Goal: Task Accomplishment & Management: Manage account settings

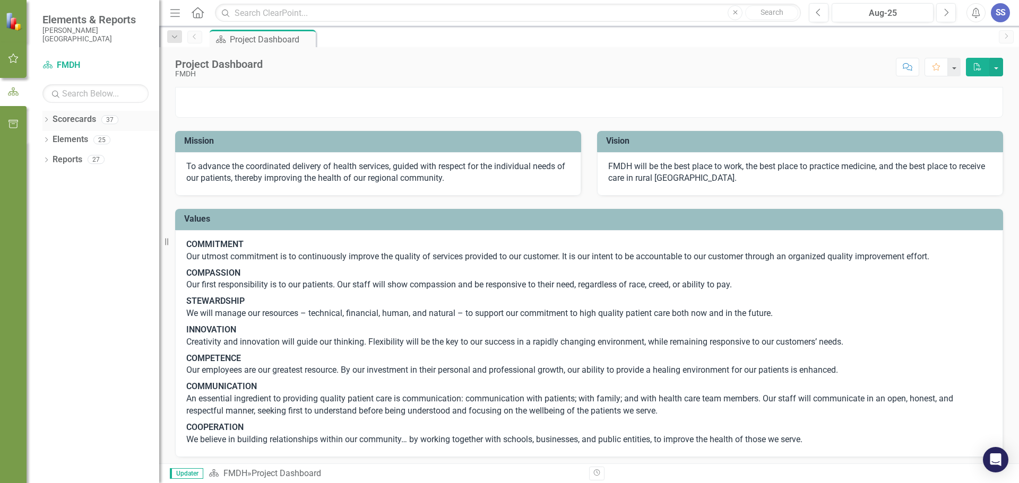
click at [76, 120] on link "Scorecards" at bounding box center [74, 120] width 43 height 12
click at [48, 118] on icon "Dropdown" at bounding box center [45, 121] width 7 height 6
click at [14, 57] on icon "button" at bounding box center [13, 58] width 11 height 8
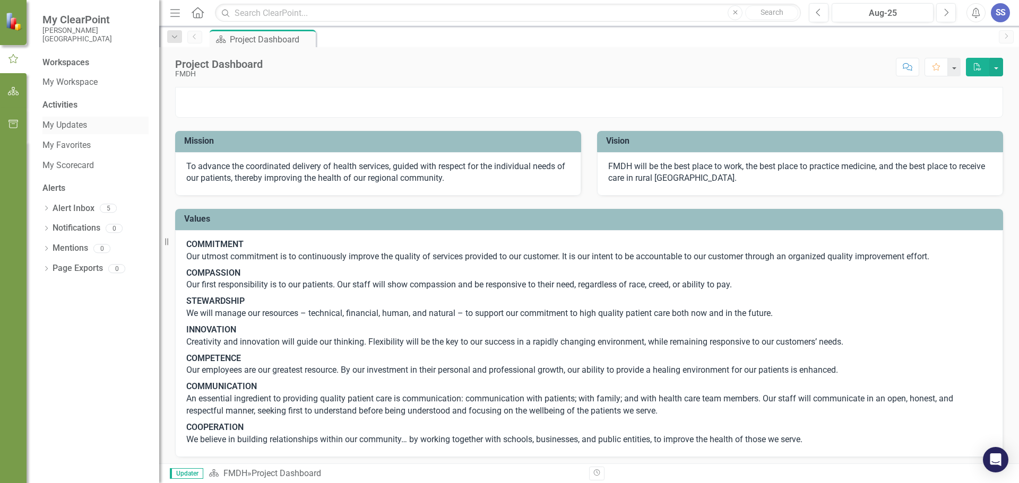
click at [71, 126] on link "My Updates" at bounding box center [95, 125] width 106 height 12
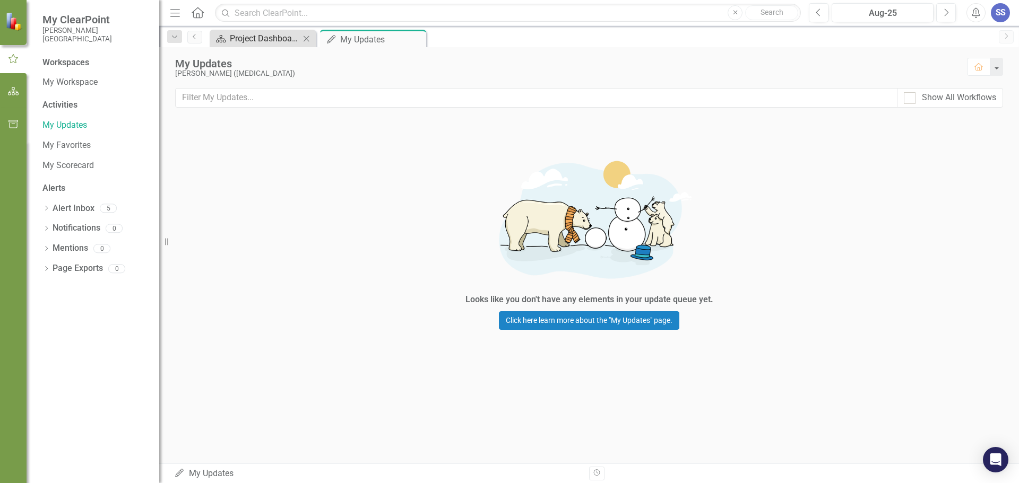
click at [246, 39] on div "Project Dashboard" at bounding box center [265, 38] width 70 height 13
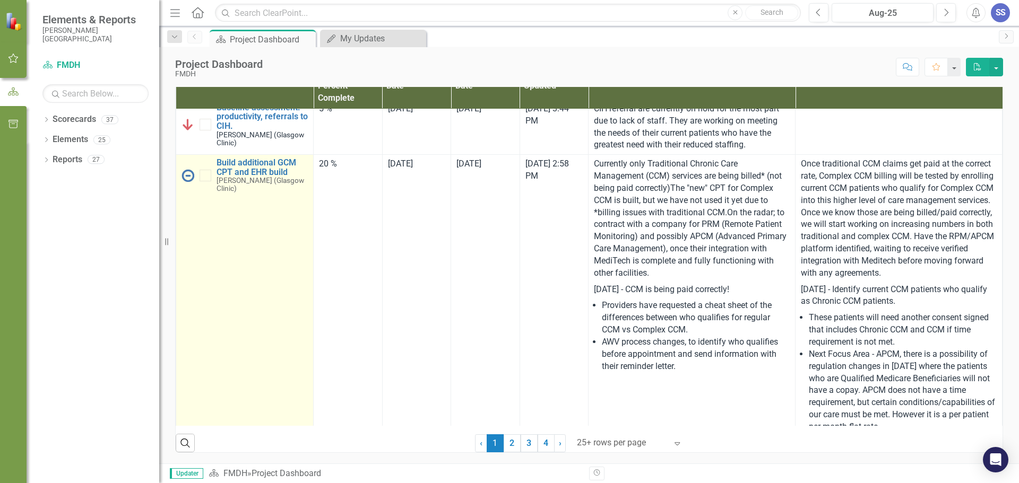
scroll to position [637, 0]
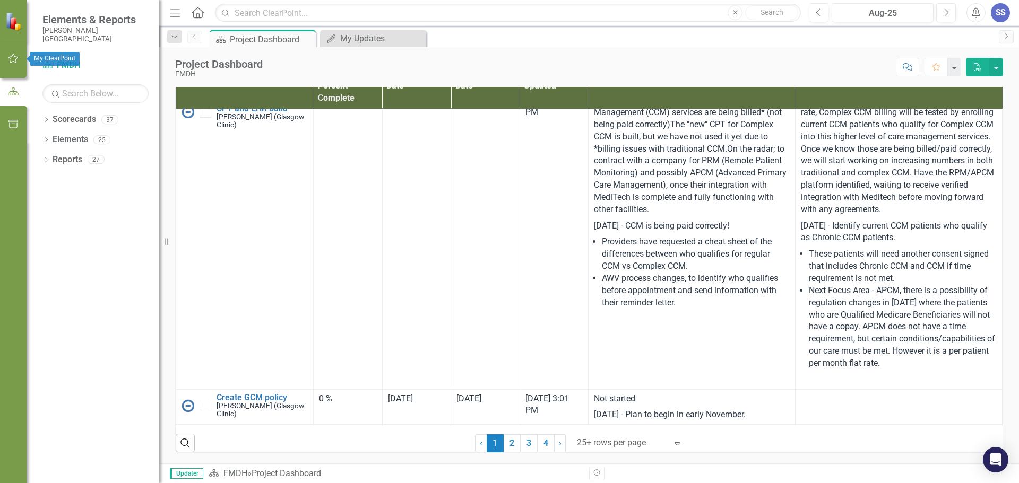
click at [12, 57] on icon "button" at bounding box center [13, 58] width 11 height 8
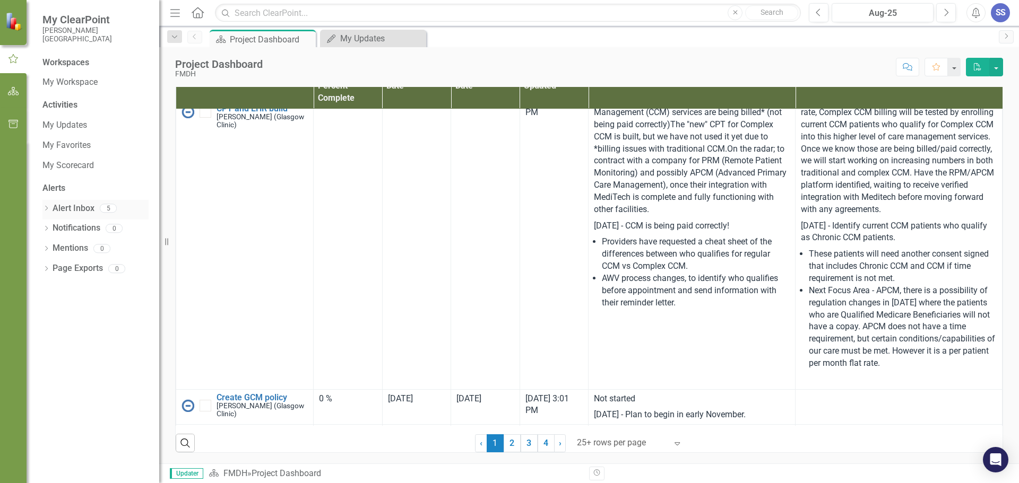
click at [75, 206] on link "Alert Inbox" at bounding box center [74, 209] width 42 height 12
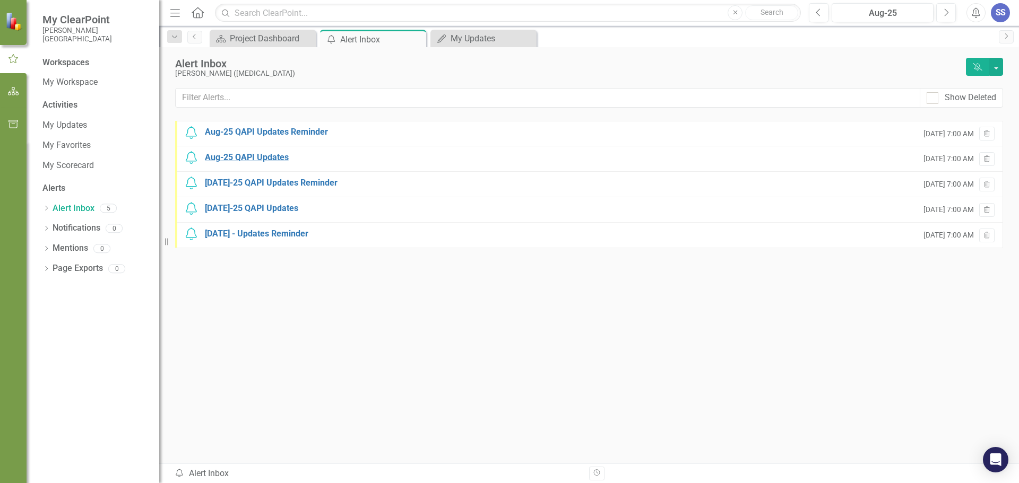
click at [241, 162] on div "Aug-25 QAPI Updates" at bounding box center [247, 158] width 84 height 12
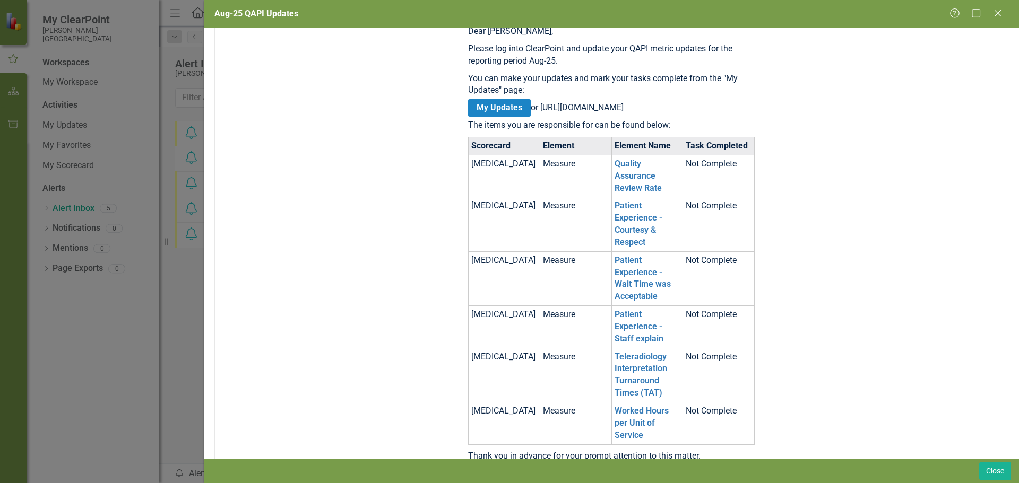
scroll to position [212, 0]
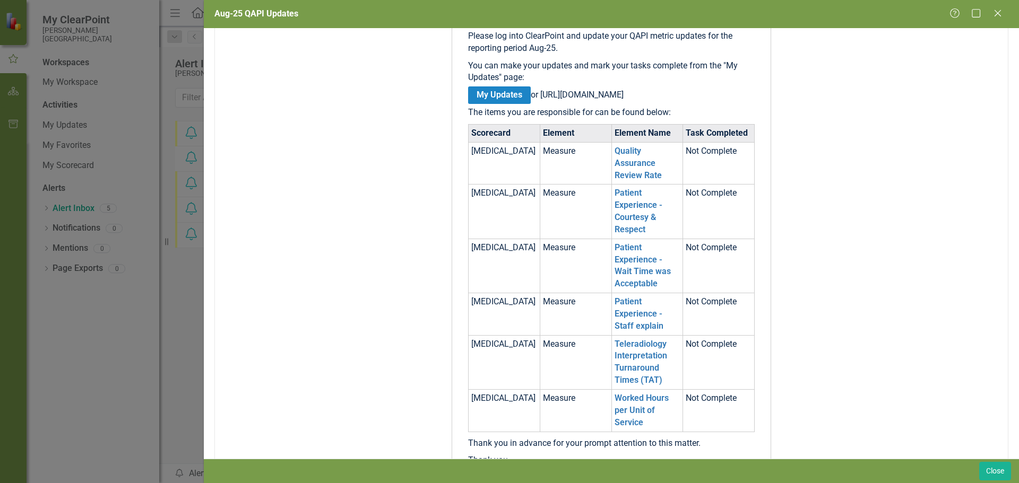
click at [489, 80] on p "You can make your updates and mark your tasks complete from the "My Updates" pa…" at bounding box center [611, 72] width 286 height 24
click at [491, 93] on link "My Updates" at bounding box center [499, 95] width 63 height 18
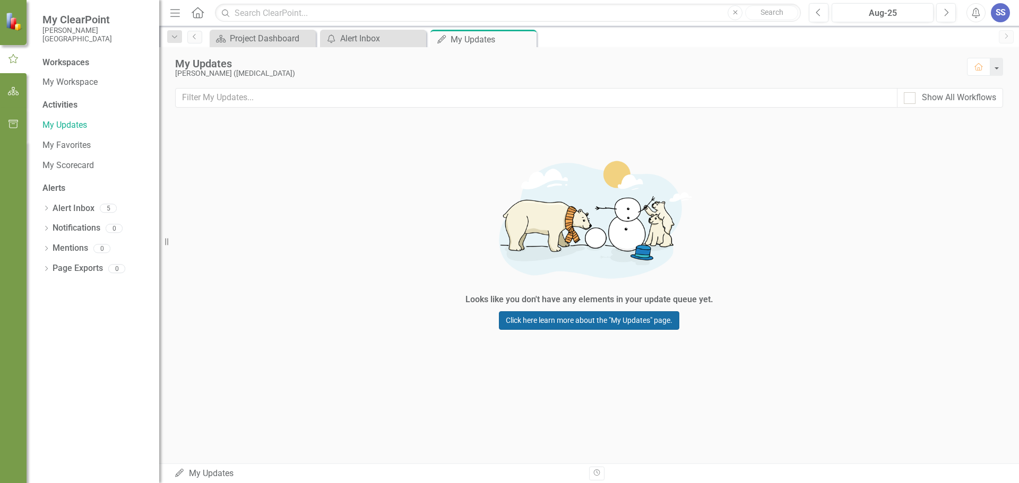
click at [601, 319] on link "Click here learn more about the "My Updates" page." at bounding box center [589, 320] width 180 height 19
click at [219, 475] on div "My Updates My Updates" at bounding box center [377, 474] width 407 height 12
click at [256, 376] on div "My Updates [PERSON_NAME] ([MEDICAL_DATA]) Home Show All Workflows Looks like yo…" at bounding box center [588, 255] width 859 height 416
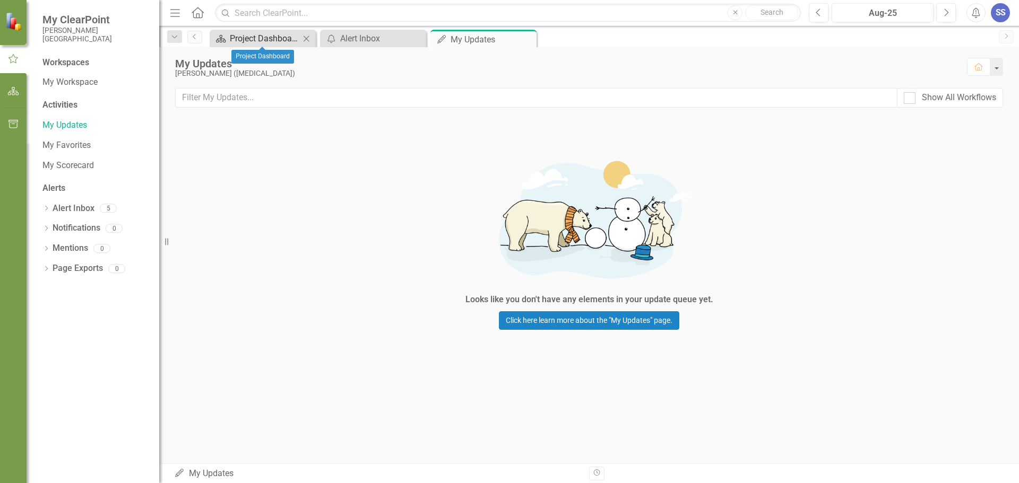
click at [266, 41] on div "Project Dashboard" at bounding box center [265, 38] width 70 height 13
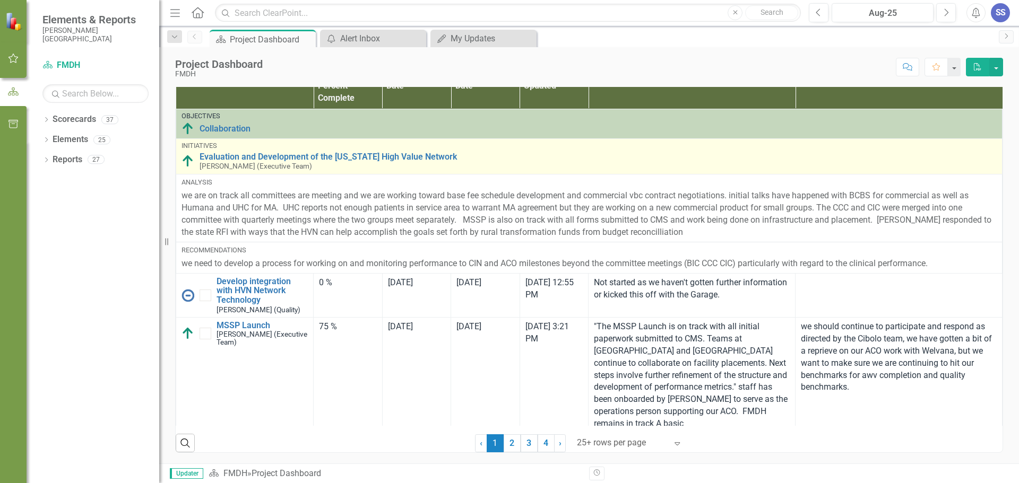
scroll to position [690, 0]
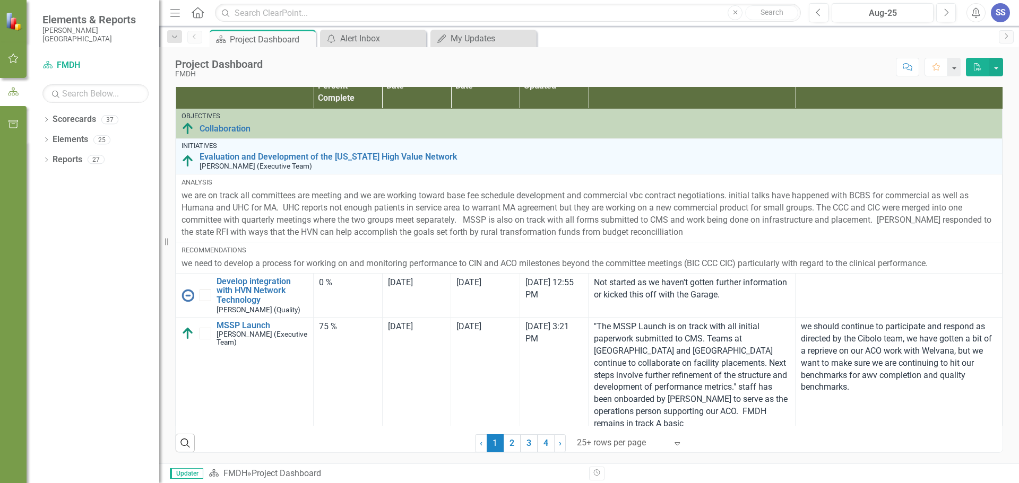
click at [12, 63] on icon "button" at bounding box center [13, 58] width 11 height 8
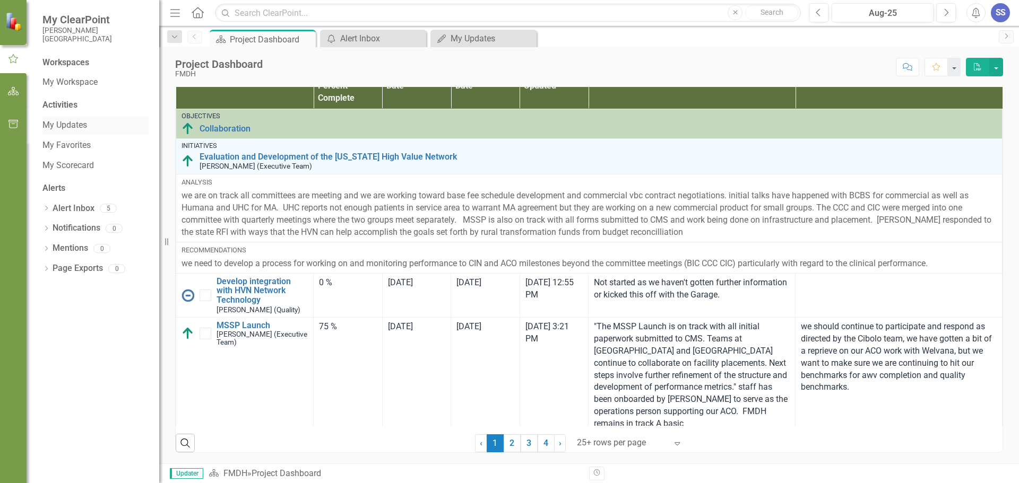
click at [76, 125] on link "My Updates" at bounding box center [95, 125] width 106 height 12
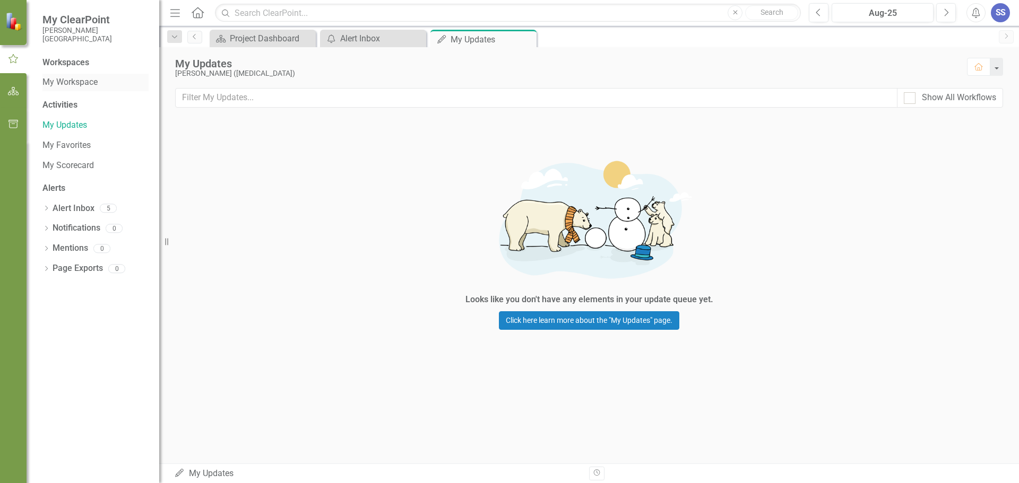
click at [77, 83] on link "My Workspace" at bounding box center [95, 82] width 106 height 12
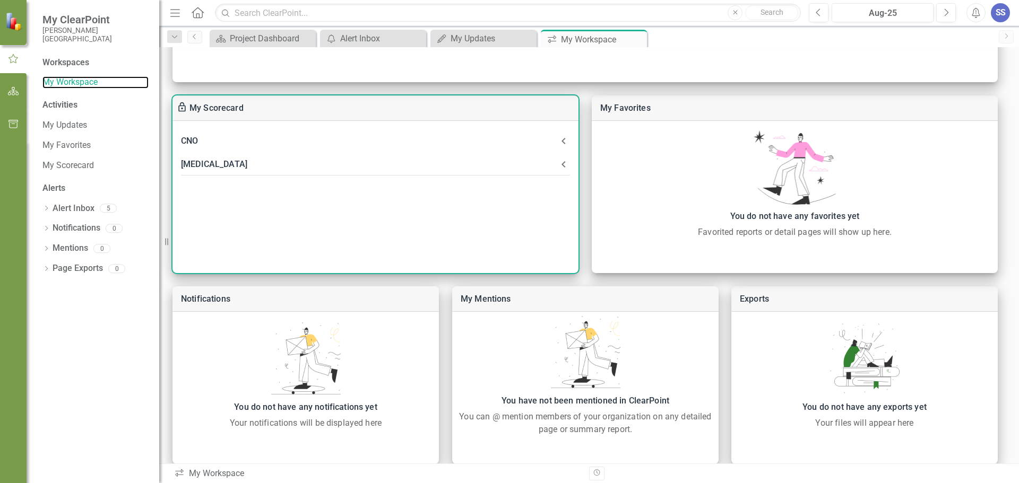
scroll to position [251, 0]
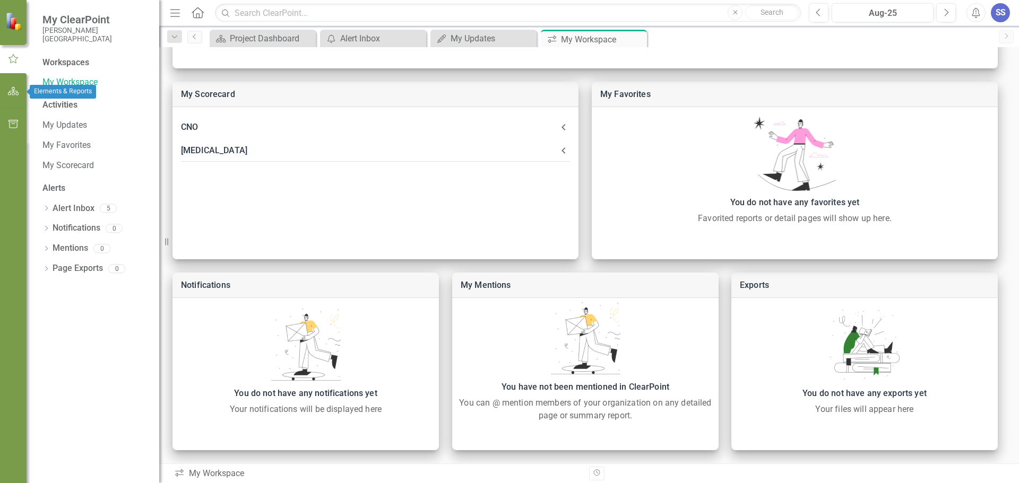
click at [12, 89] on icon "button" at bounding box center [13, 91] width 11 height 8
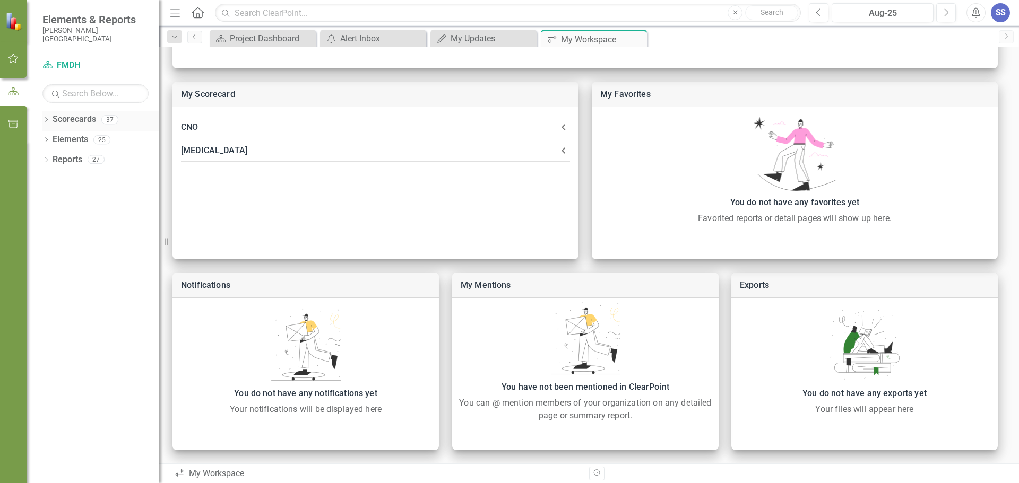
click at [43, 123] on icon "Dropdown" at bounding box center [45, 121] width 7 height 6
click at [62, 145] on link "FMDH" at bounding box center [108, 140] width 101 height 12
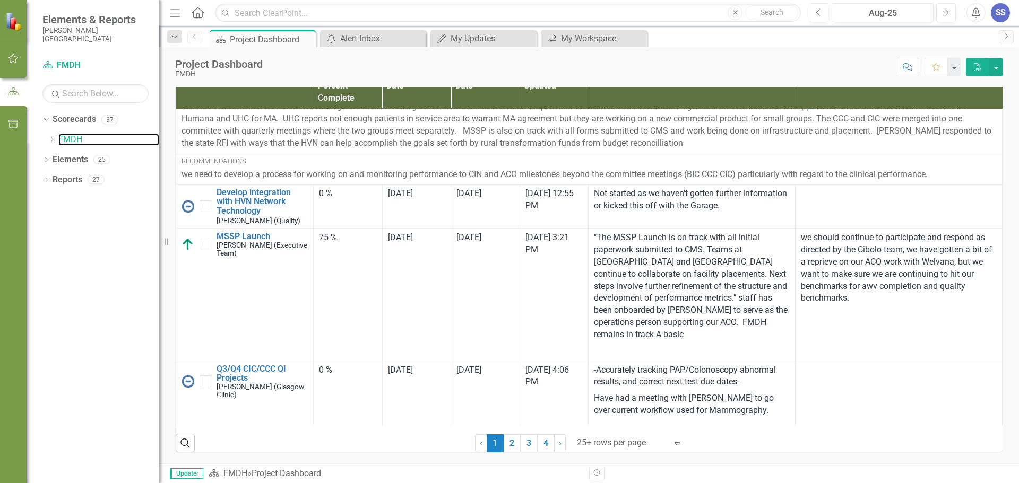
scroll to position [318, 0]
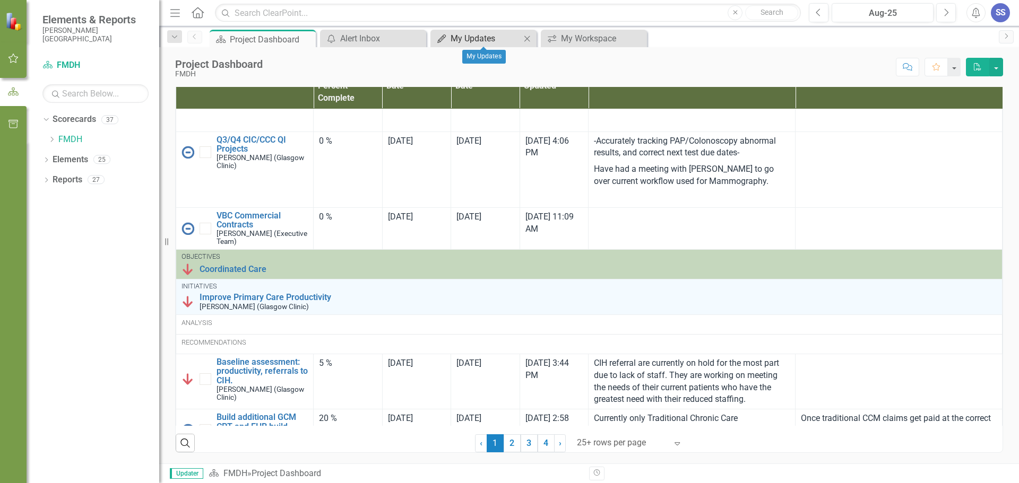
click at [462, 41] on div "My Updates" at bounding box center [485, 38] width 70 height 13
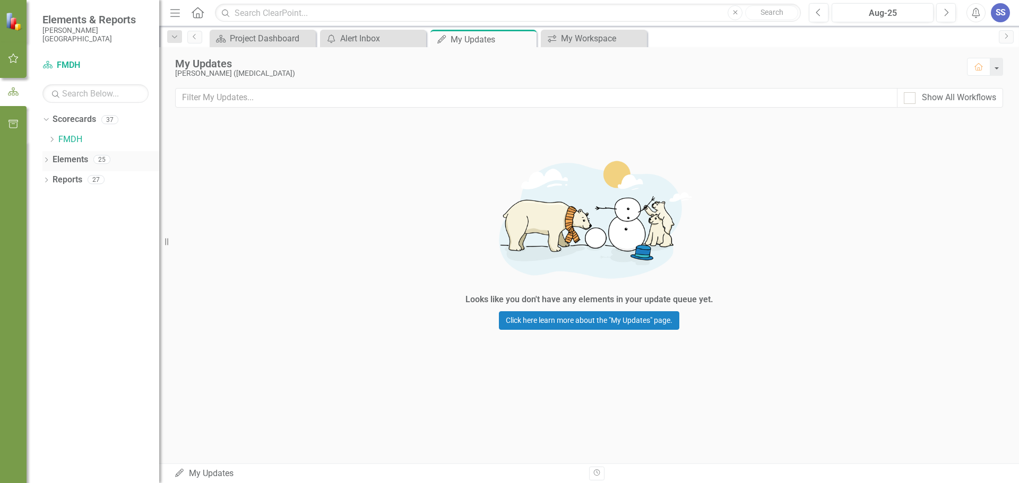
click at [48, 166] on div "Dropdown" at bounding box center [45, 160] width 7 height 9
click at [50, 260] on icon "Dropdown" at bounding box center [45, 261] width 7 height 6
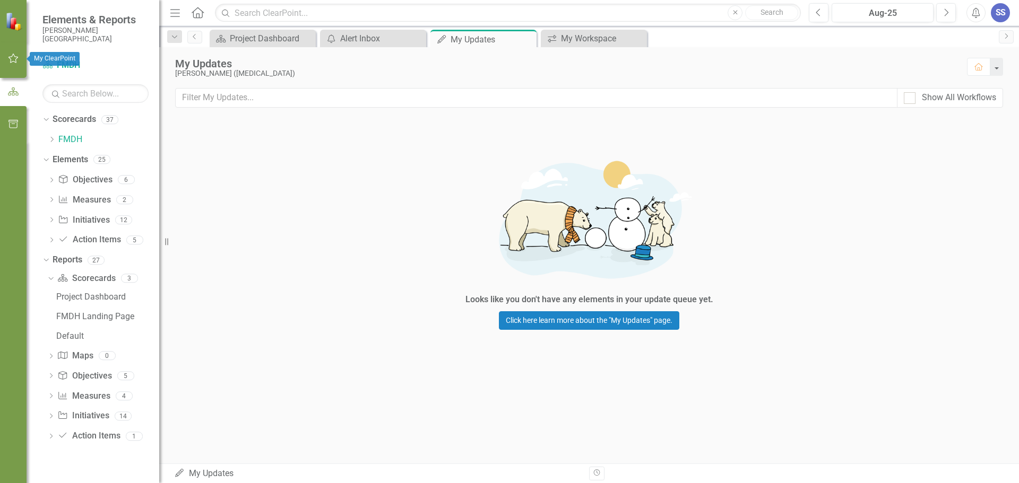
click at [11, 60] on icon "button" at bounding box center [13, 58] width 11 height 8
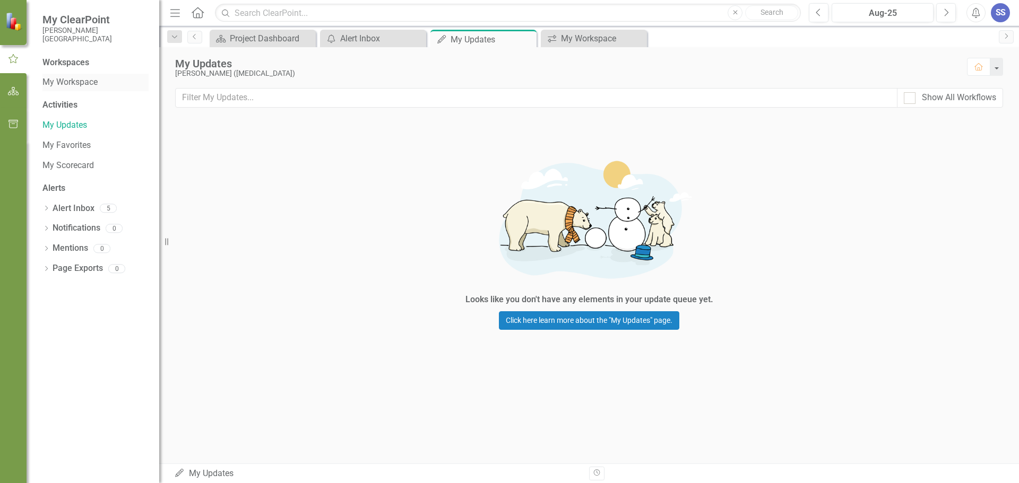
click at [74, 80] on link "My Workspace" at bounding box center [95, 82] width 106 height 12
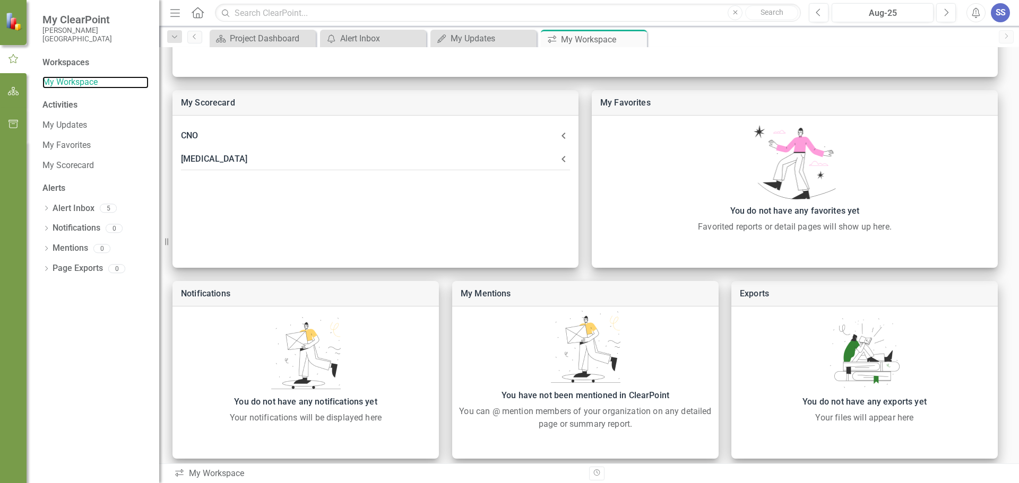
scroll to position [251, 0]
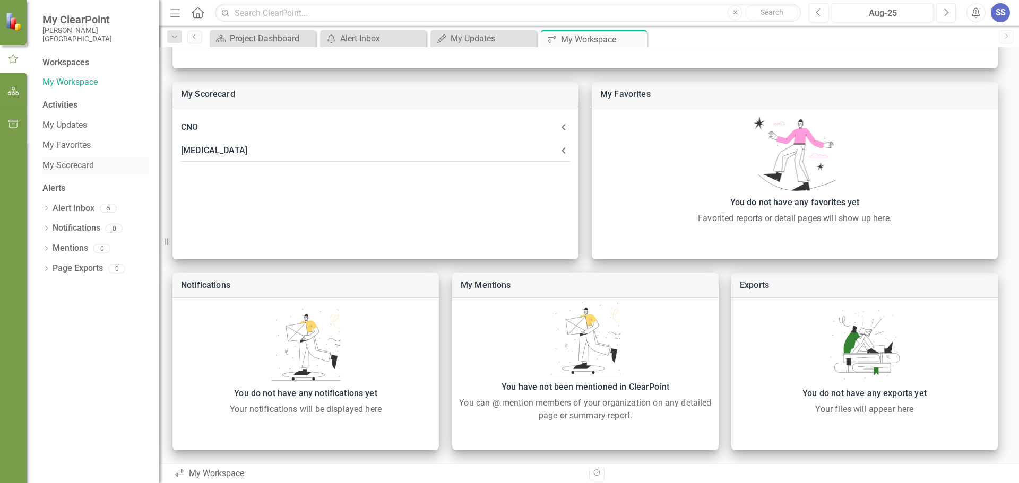
click at [74, 163] on link "My Scorecard" at bounding box center [95, 166] width 106 height 12
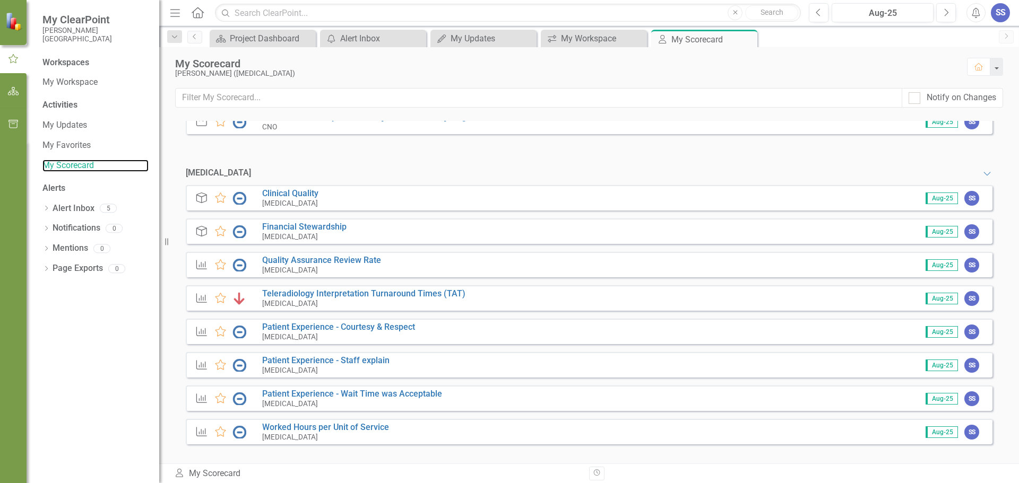
scroll to position [77, 0]
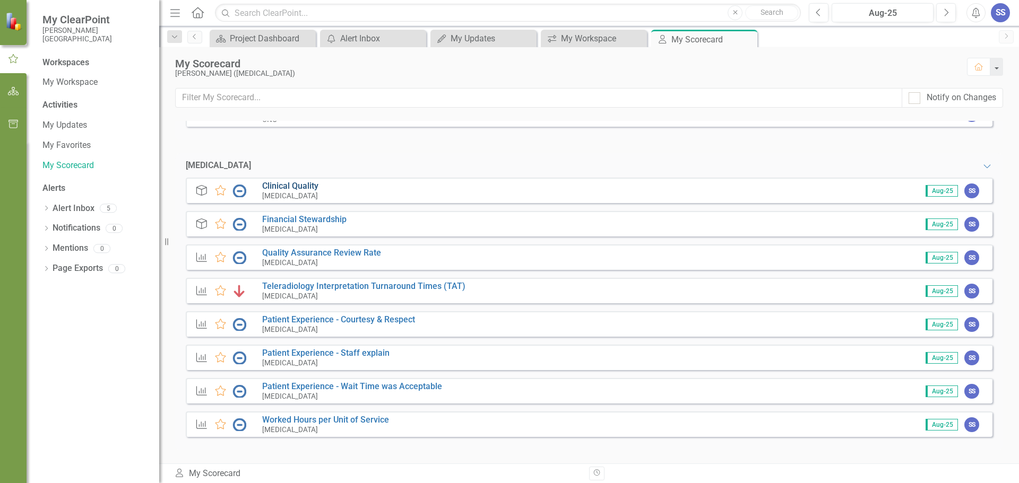
click at [304, 187] on link "Clinical Quality" at bounding box center [290, 186] width 56 height 10
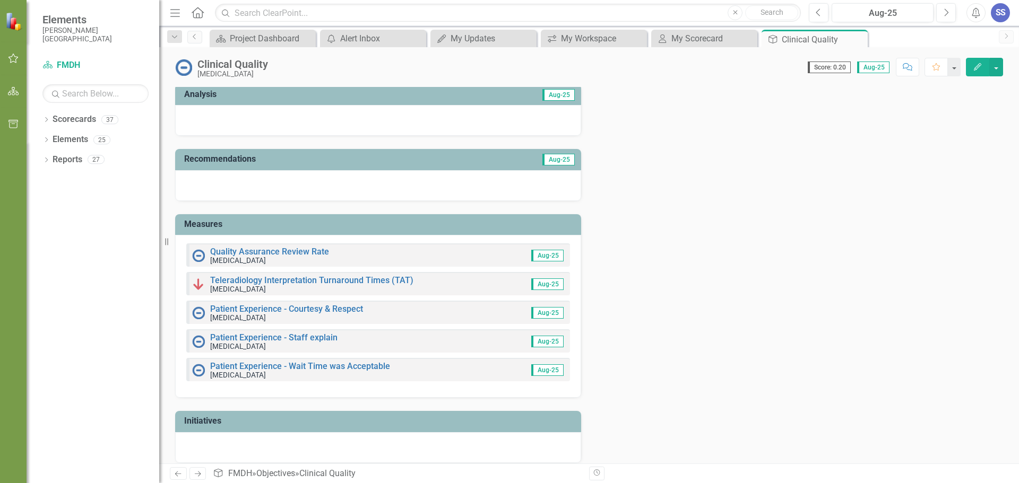
scroll to position [82, 0]
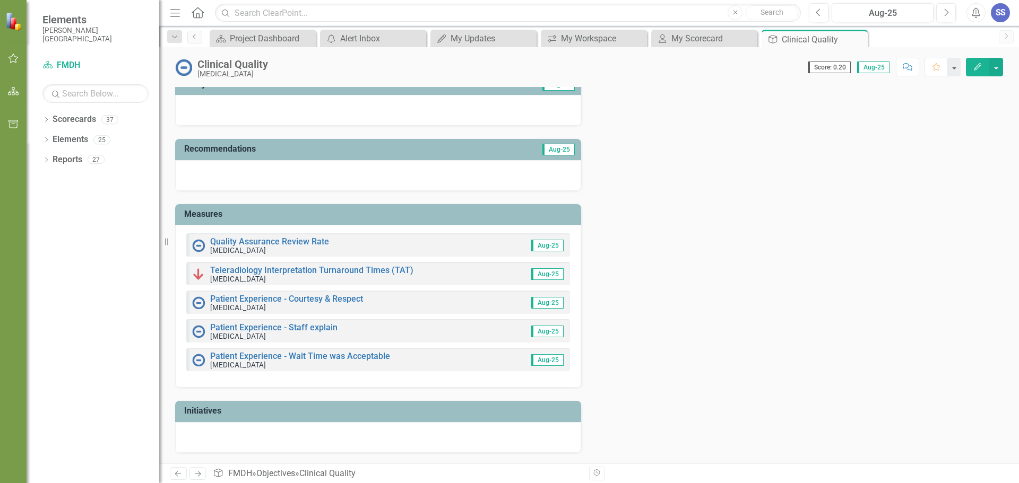
click at [973, 66] on icon "Edit" at bounding box center [977, 66] width 10 height 7
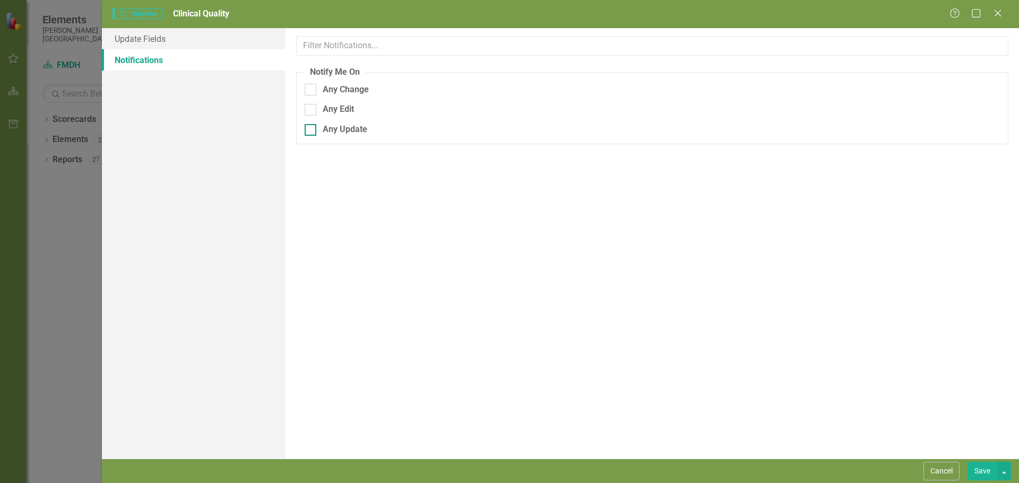
scroll to position [0, 0]
click at [350, 128] on div "Any Update" at bounding box center [345, 130] width 45 height 12
click at [311, 128] on input "Any Update" at bounding box center [307, 127] width 7 height 7
click at [346, 119] on fieldset "Notify Me On Any Change Any Edit Any Update" at bounding box center [652, 105] width 712 height 78
click at [310, 127] on input "Any Update" at bounding box center [307, 127] width 7 height 7
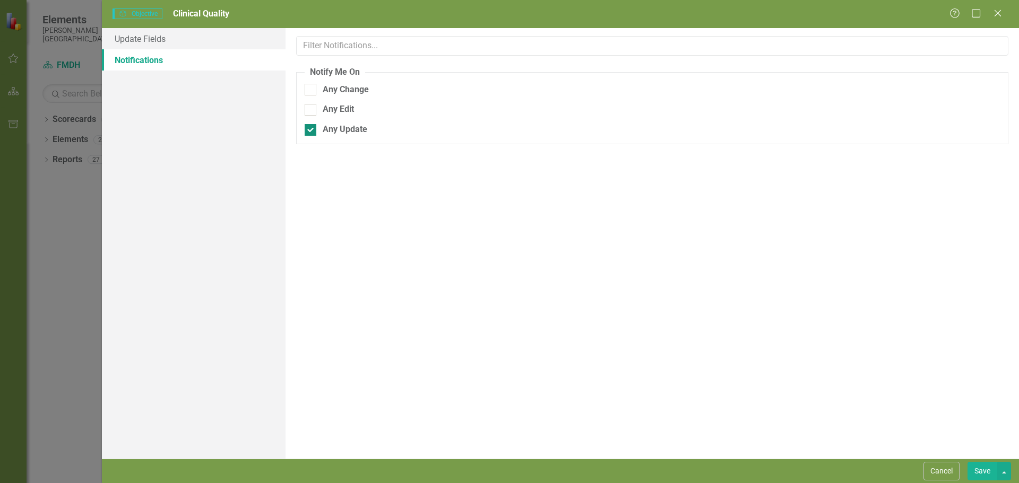
checkbox input "false"
click at [139, 34] on link "Update Fields" at bounding box center [194, 38] width 184 height 21
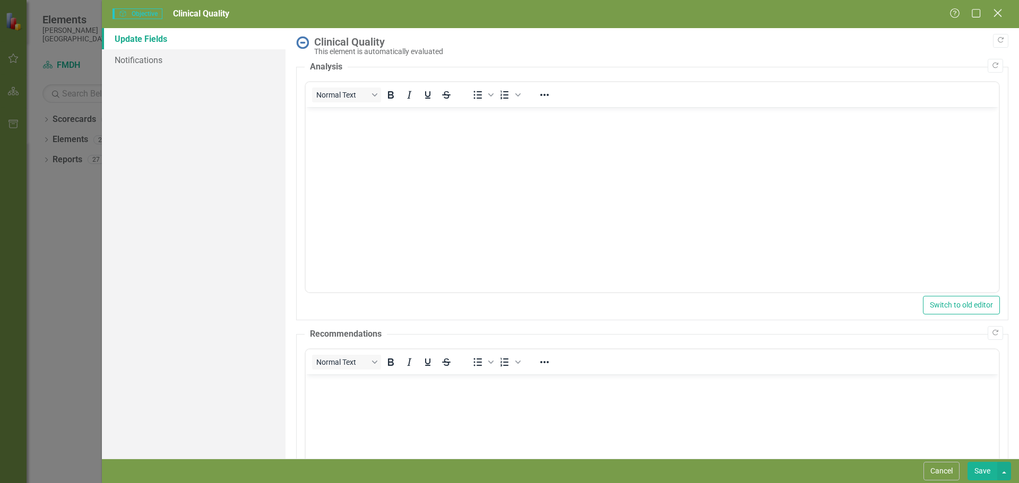
click at [1000, 13] on icon "Close" at bounding box center [996, 13] width 13 height 10
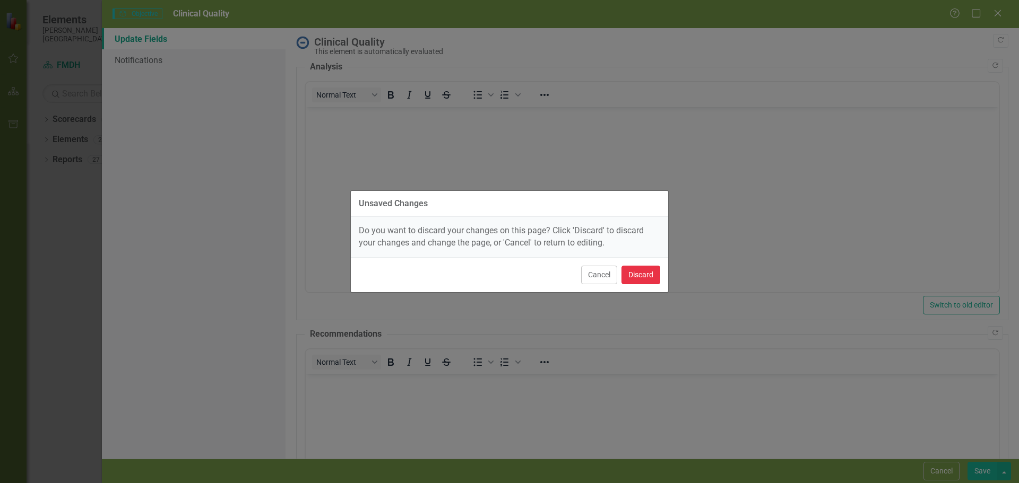
click at [631, 272] on button "Discard" at bounding box center [640, 275] width 39 height 19
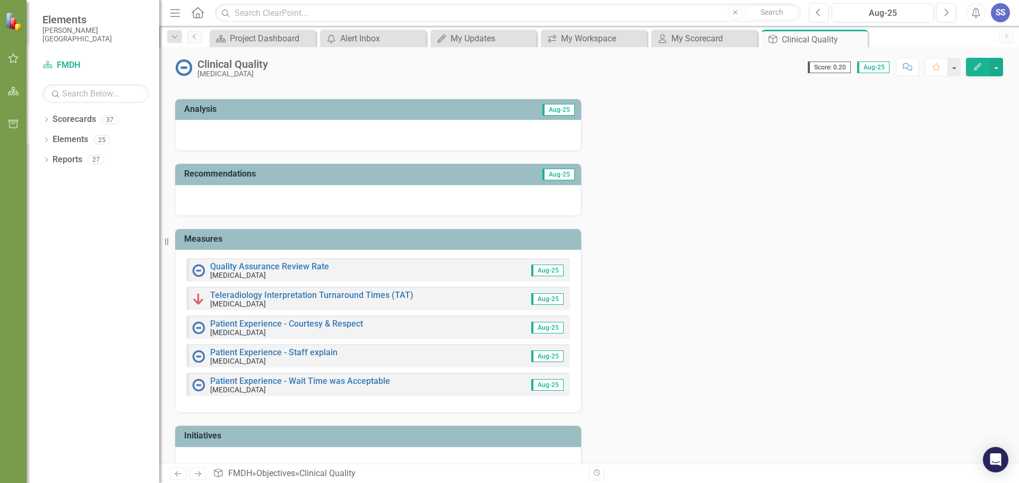
scroll to position [82, 0]
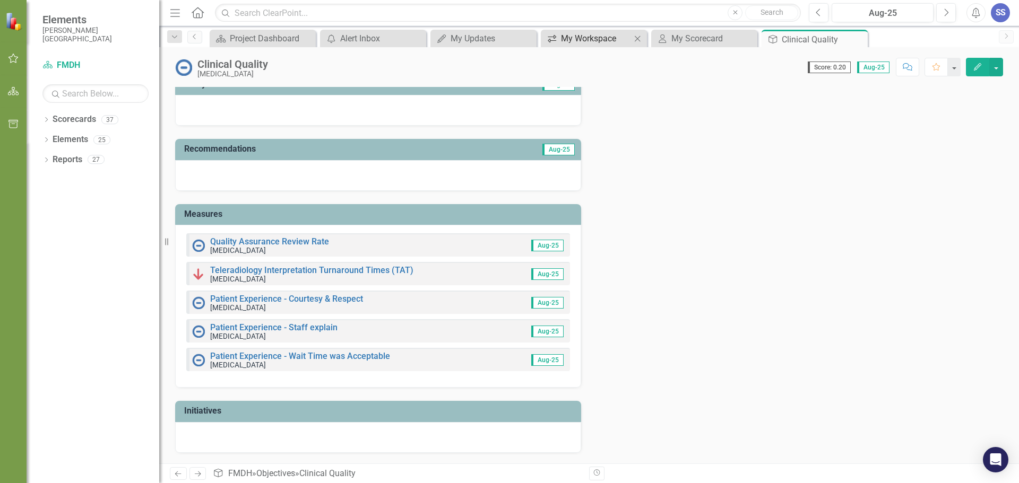
click at [578, 39] on div "My Workspace" at bounding box center [596, 38] width 70 height 13
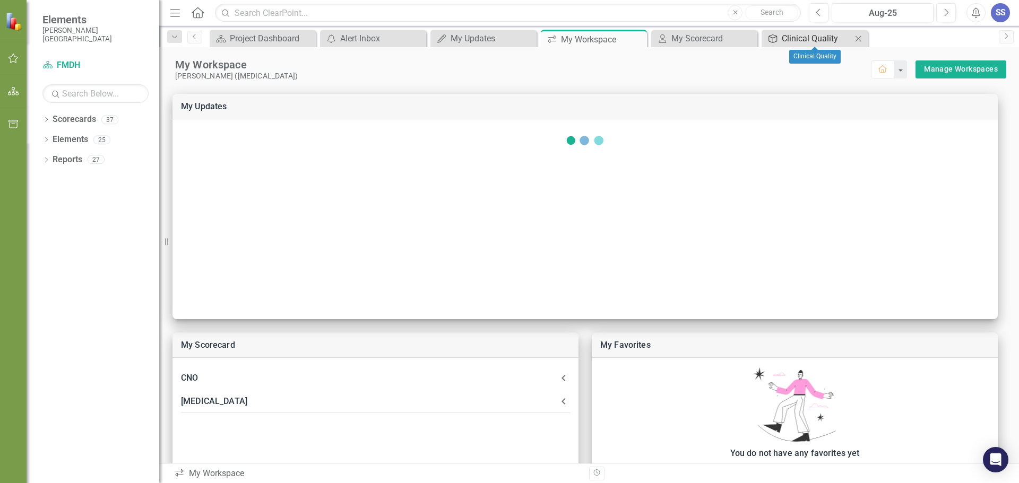
click at [825, 38] on div "Clinical Quality" at bounding box center [816, 38] width 70 height 13
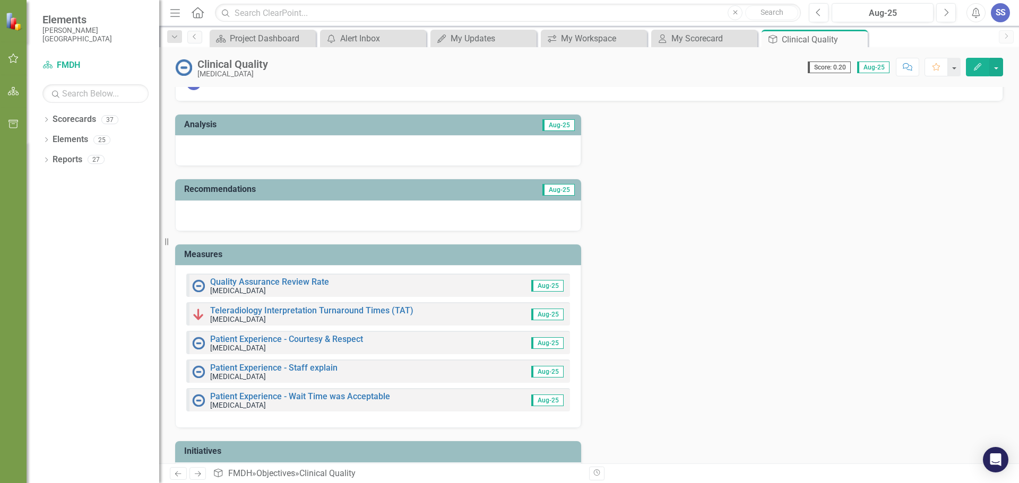
scroll to position [82, 0]
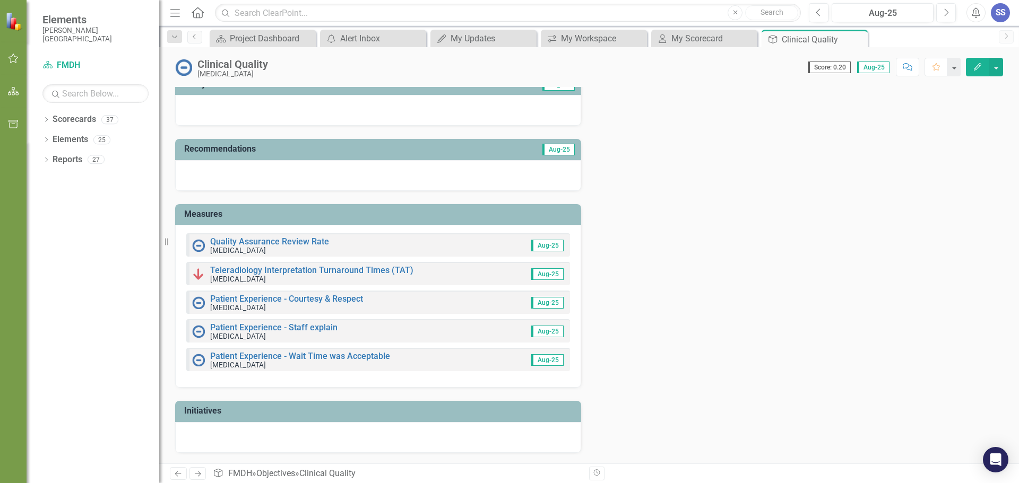
click at [217, 215] on h3 "Measures" at bounding box center [379, 215] width 391 height 10
click at [697, 37] on div "My Scorecard" at bounding box center [706, 38] width 70 height 13
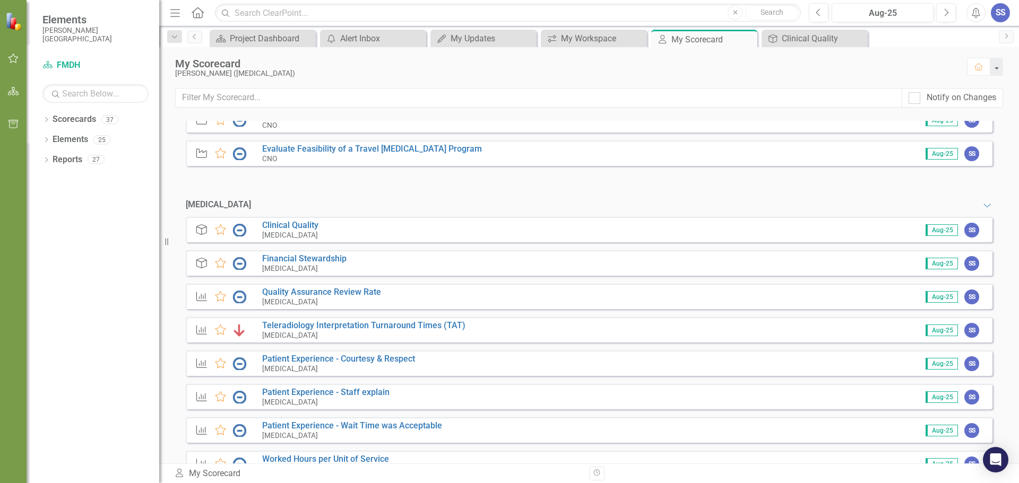
scroll to position [77, 0]
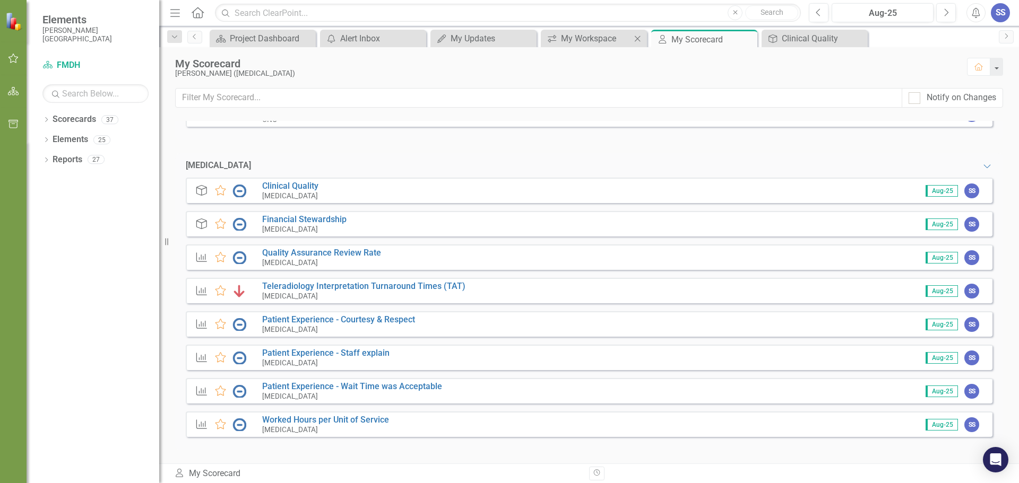
click at [599, 45] on div "icon.workspace My Workspace Close" at bounding box center [594, 39] width 106 height 18
click at [584, 40] on div "My Workspace" at bounding box center [596, 38] width 70 height 13
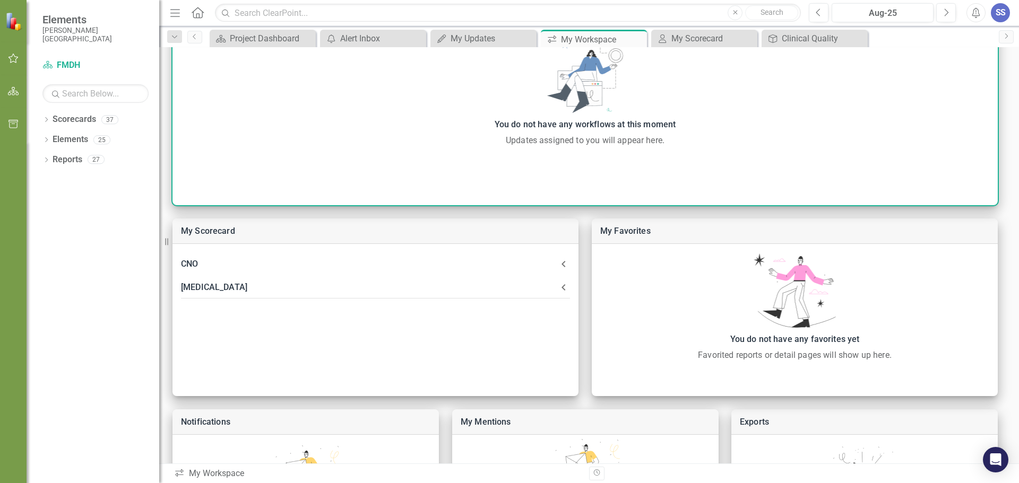
scroll to position [251, 0]
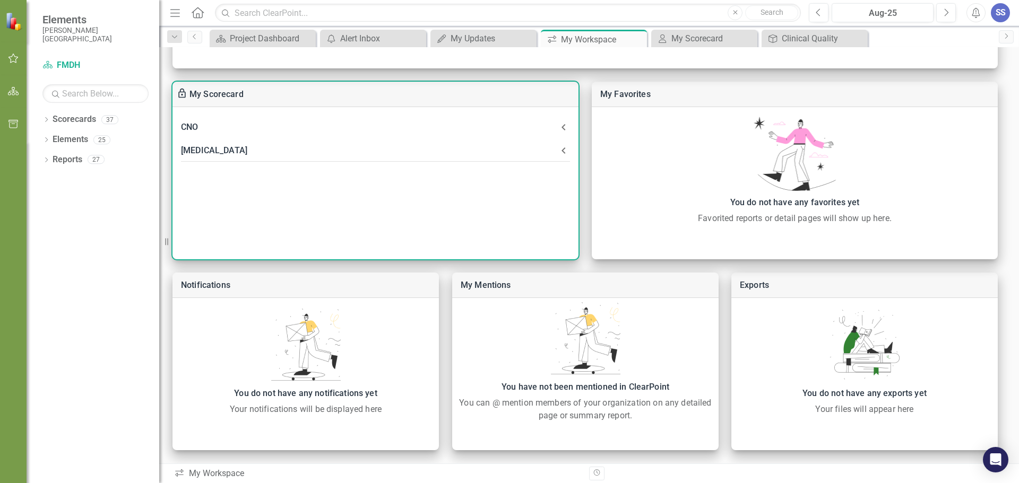
click at [561, 152] on icon at bounding box center [563, 150] width 13 height 13
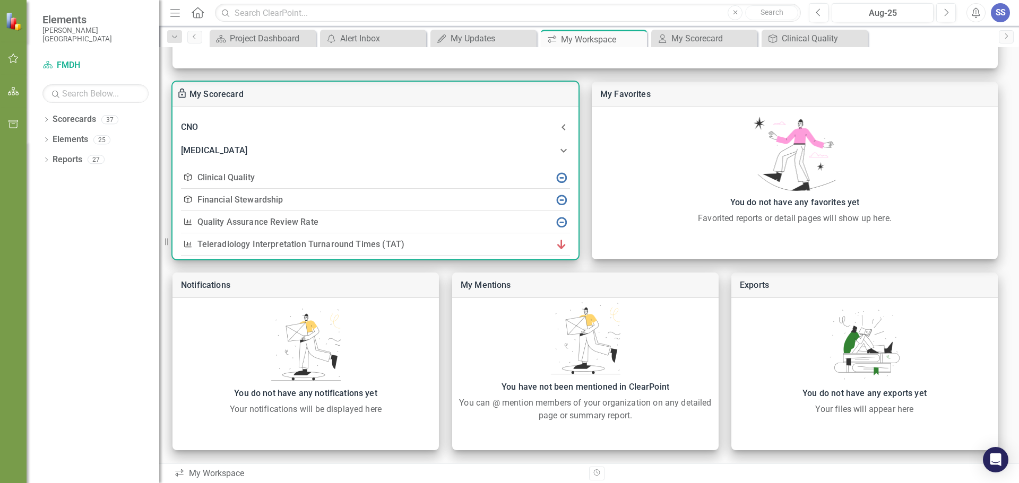
drag, startPoint x: 329, startPoint y: 178, endPoint x: 201, endPoint y: 181, distance: 128.9
click at [324, 180] on div "Clinical Quality" at bounding box center [310, 177] width 227 height 15
click at [207, 175] on link "Clinical Quality" at bounding box center [225, 177] width 57 height 10
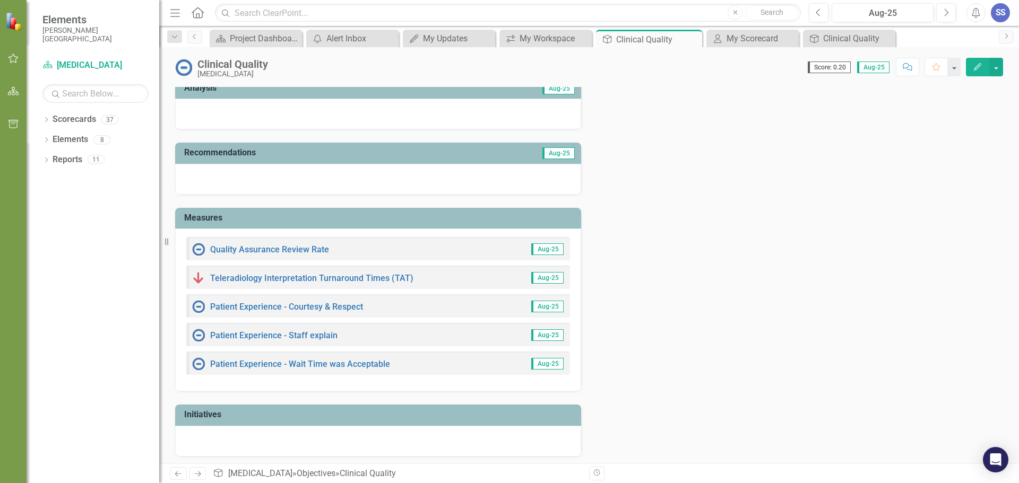
scroll to position [82, 0]
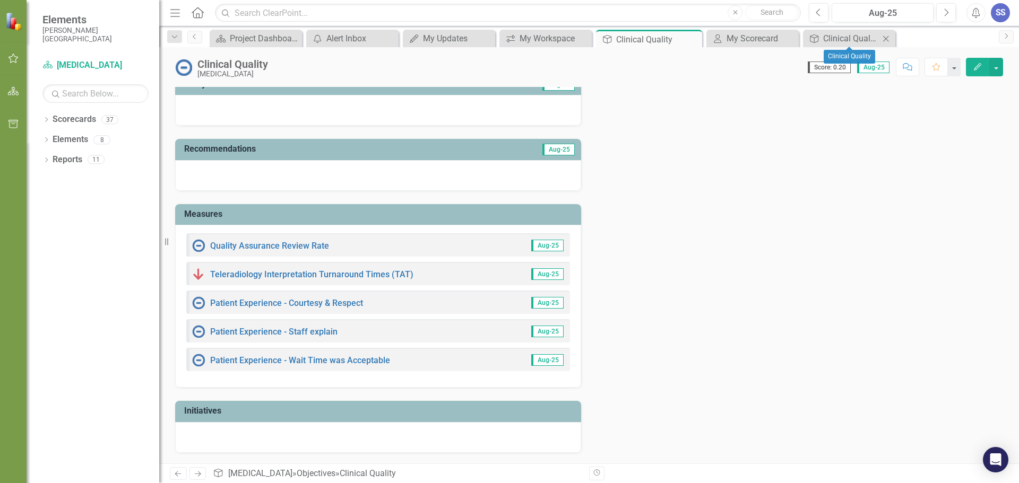
click at [885, 38] on icon at bounding box center [886, 39] width 6 height 6
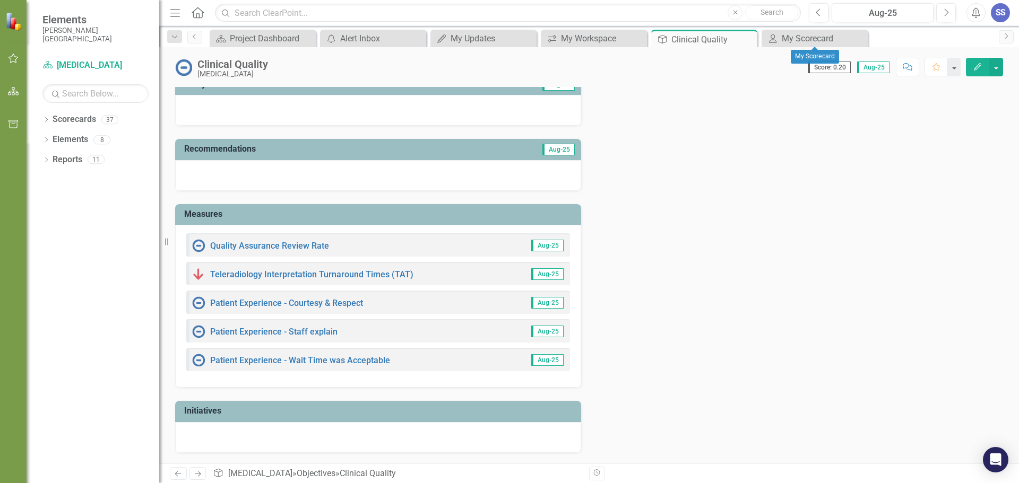
drag, startPoint x: 860, startPoint y: 39, endPoint x: 841, endPoint y: 41, distance: 19.8
click at [0, 0] on icon "Close" at bounding box center [0, 0] width 0 height 0
click at [640, 37] on icon "Close" at bounding box center [637, 38] width 11 height 8
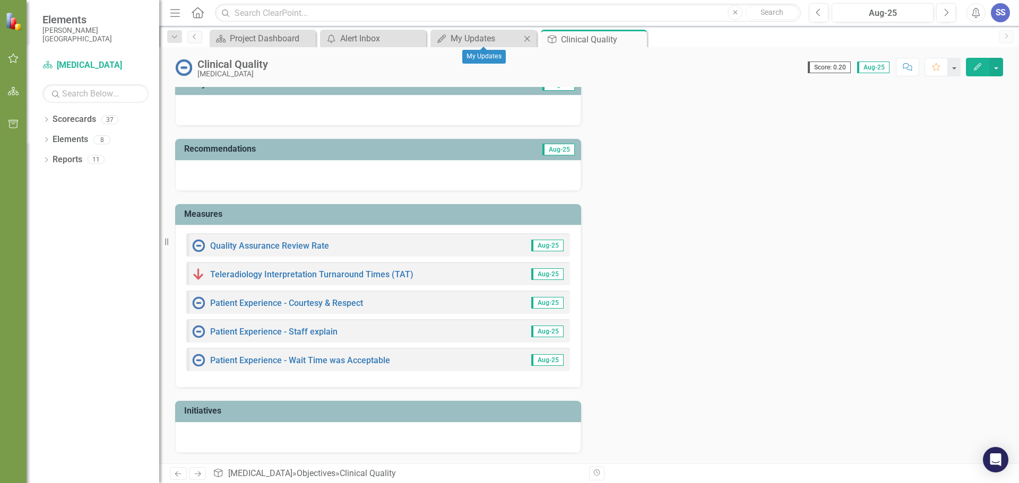
click at [524, 38] on icon "Close" at bounding box center [526, 38] width 11 height 8
